Goal: Navigation & Orientation: Find specific page/section

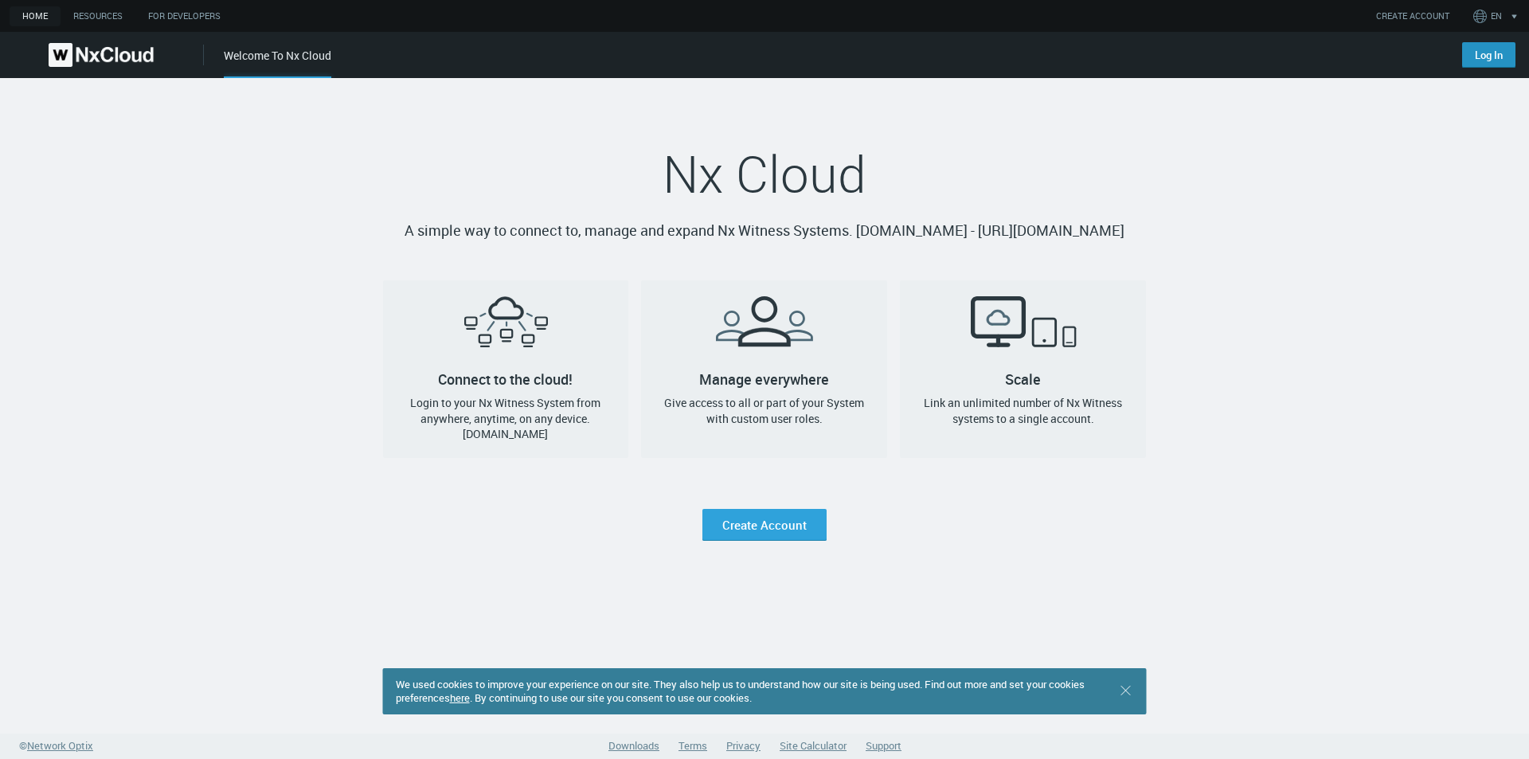
click at [1465, 58] on link "Log In" at bounding box center [1488, 54] width 53 height 25
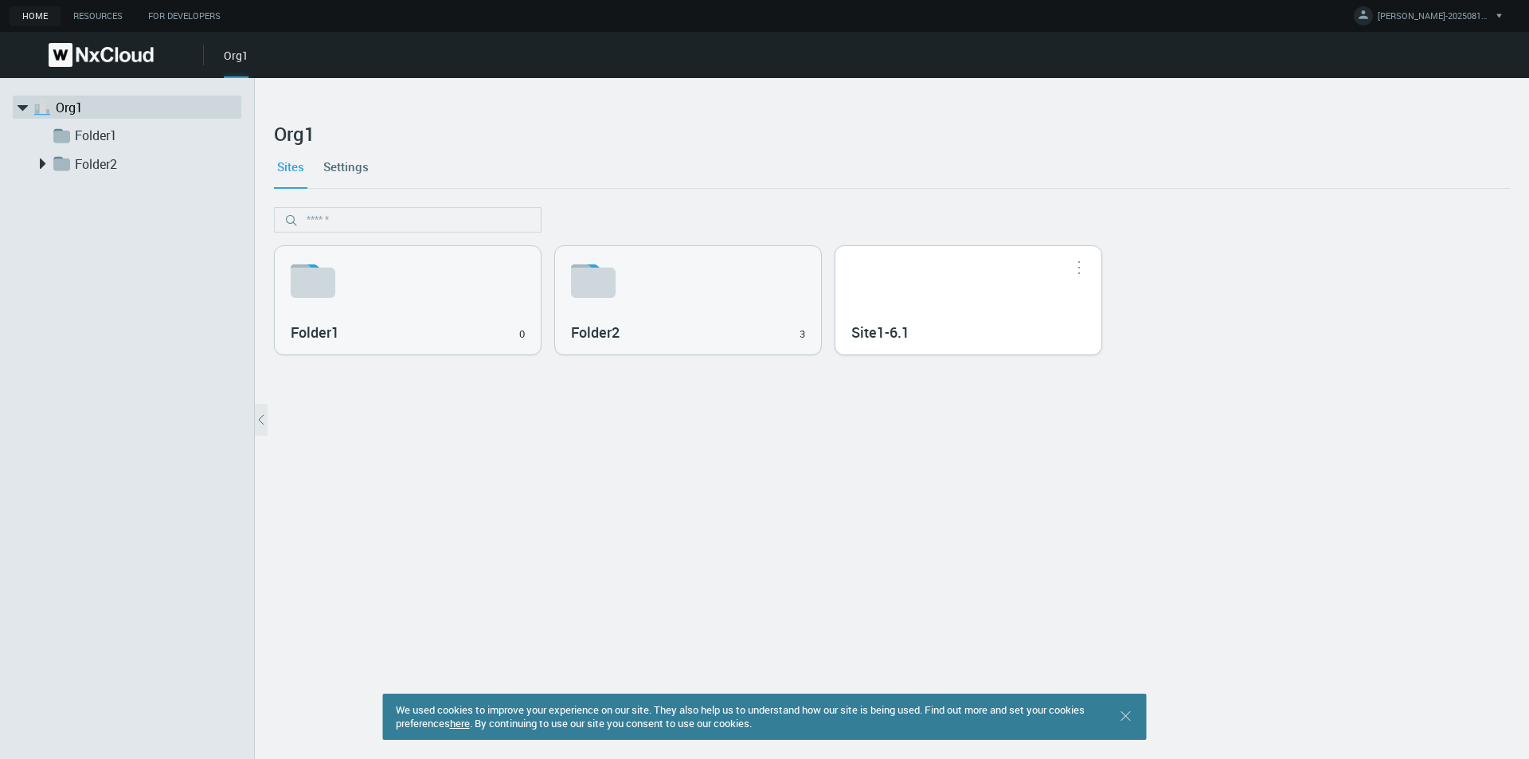
click at [992, 333] on h3 "Site1-6.1" at bounding box center [956, 333] width 211 height 18
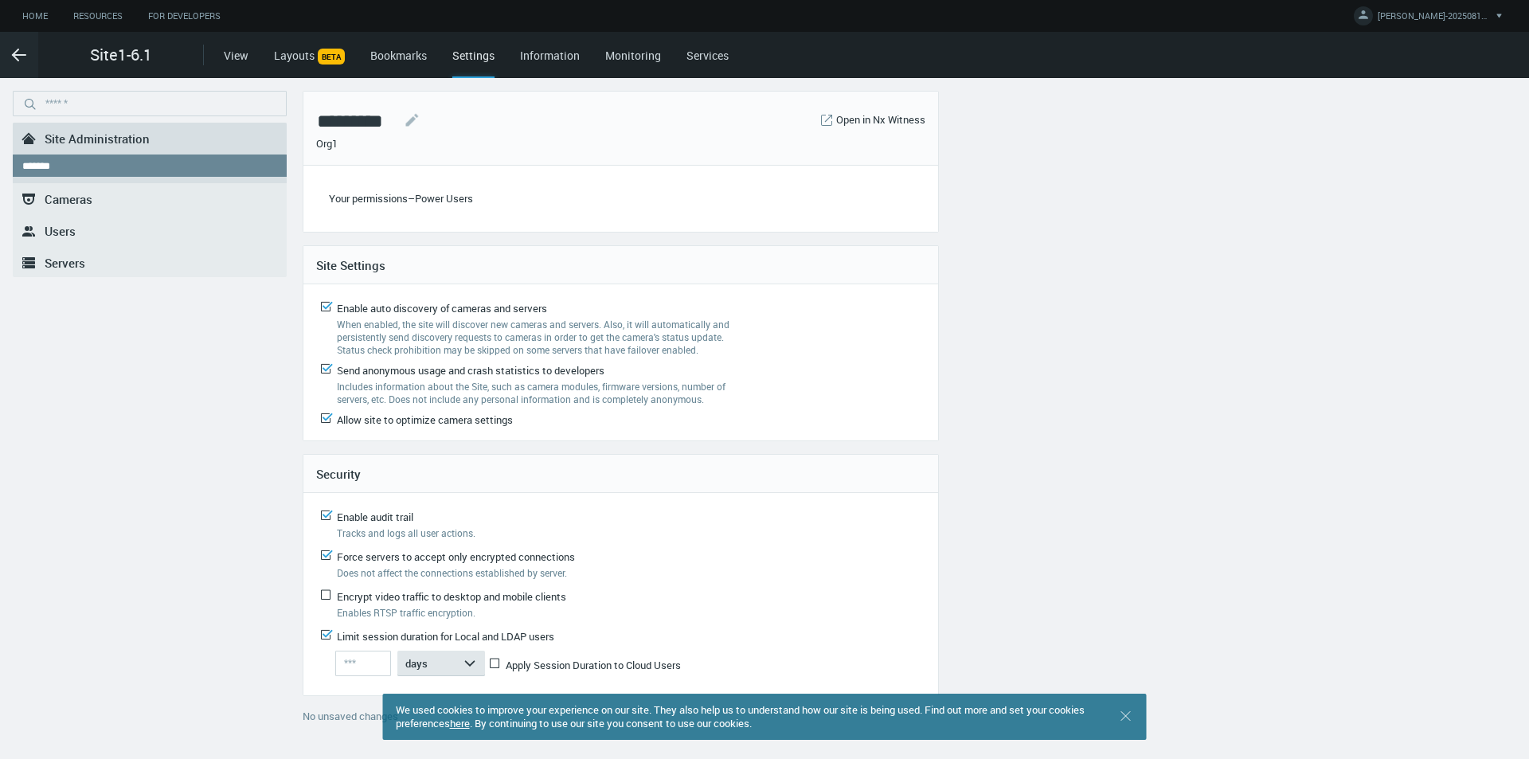
click at [1180, 349] on nx-system-settings-component ".st0{fill-rule:evenodd;clip-rule:evenodd;fill:#2B383F;} Site Administration ***…" at bounding box center [764, 419] width 1529 height 656
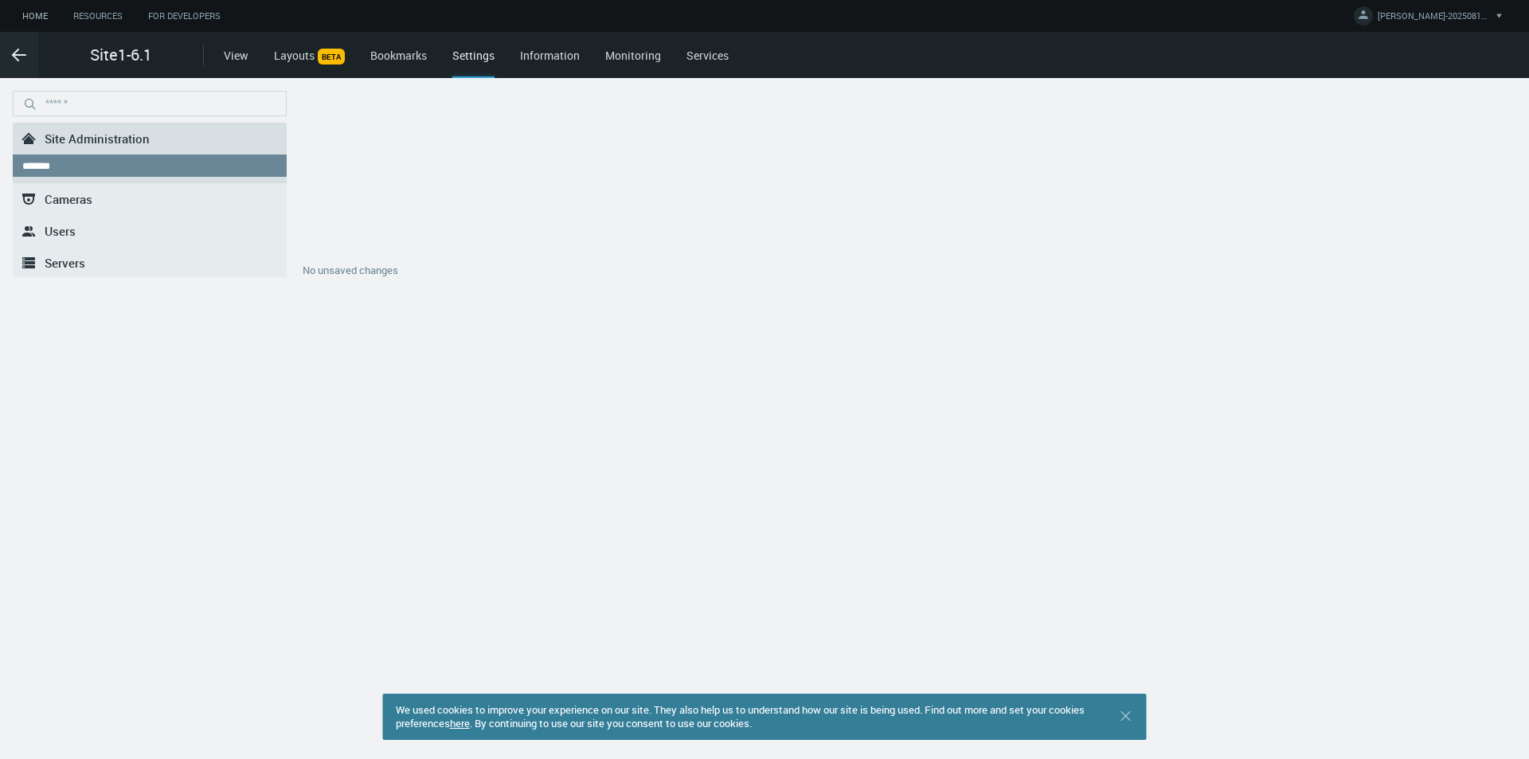
click at [42, 14] on link "Home" at bounding box center [35, 16] width 51 height 20
